Goal: Subscribe to service/newsletter

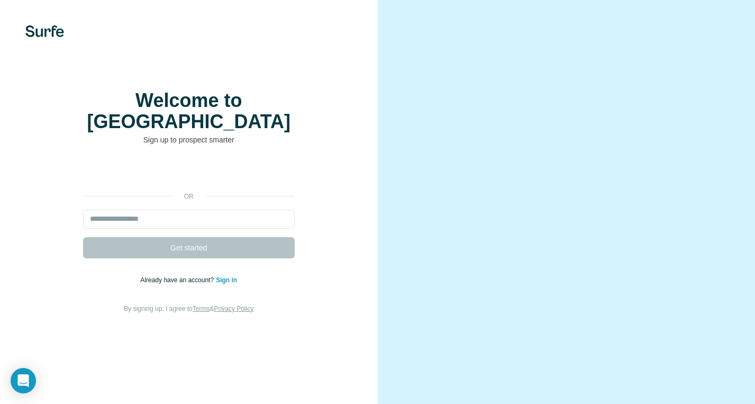
type input "**********"
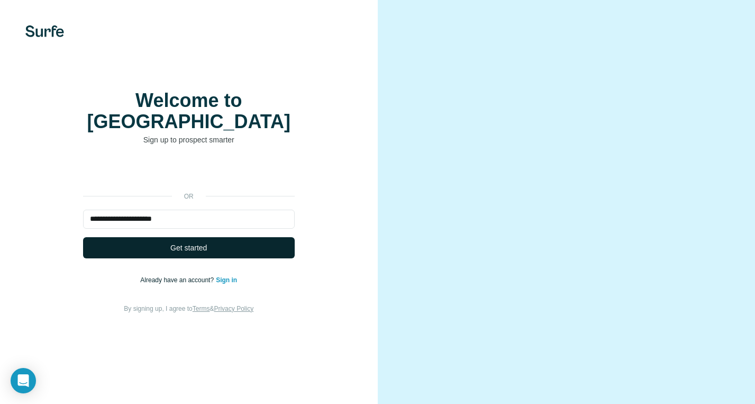
click at [257, 238] on button "Get started" at bounding box center [189, 247] width 212 height 21
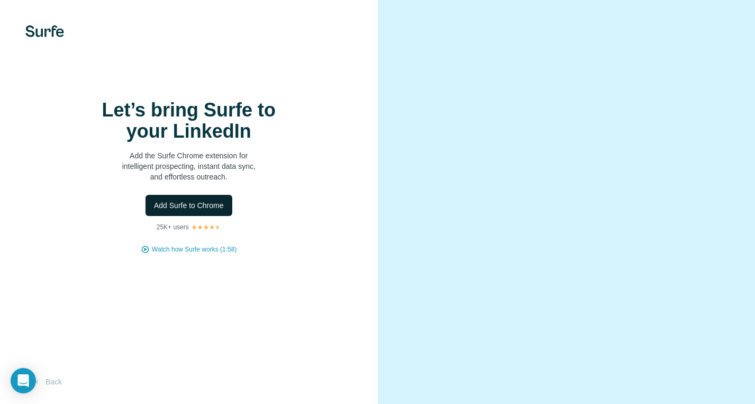
click at [209, 207] on span "Add Surfe to Chrome" at bounding box center [189, 205] width 70 height 11
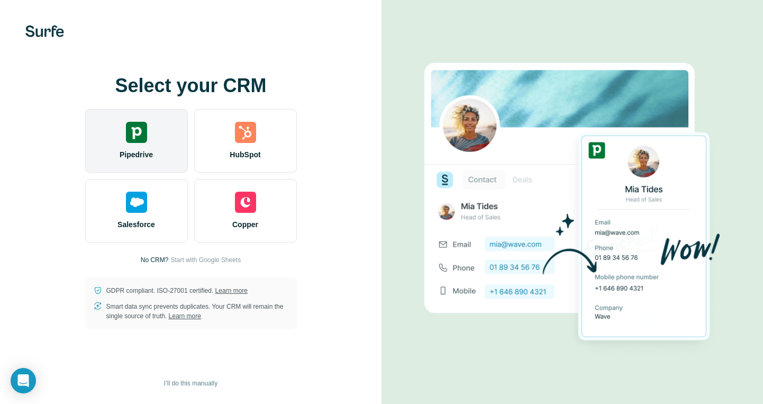
click at [156, 137] on div "Pipedrive" at bounding box center [136, 141] width 103 height 64
